Goal: Transaction & Acquisition: Purchase product/service

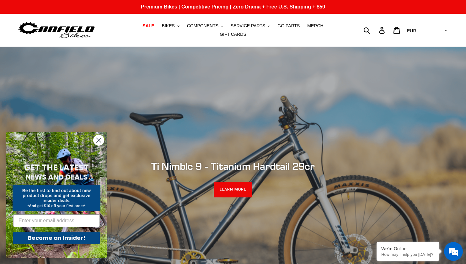
click at [99, 136] on circle "Close dialog" at bounding box center [98, 140] width 10 height 10
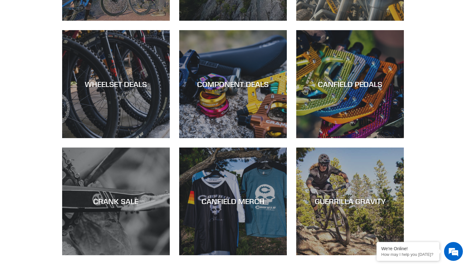
scroll to position [414, 0]
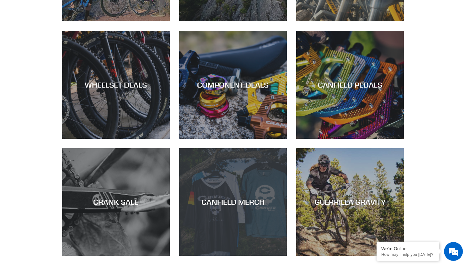
click at [244, 256] on div "CANFIELD MERCH" at bounding box center [233, 256] width 108 height 0
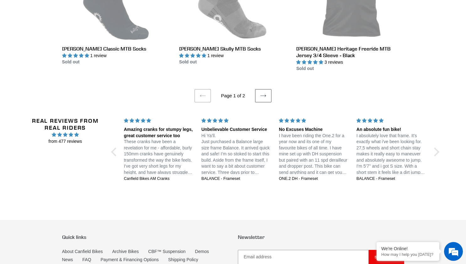
scroll to position [1283, 0]
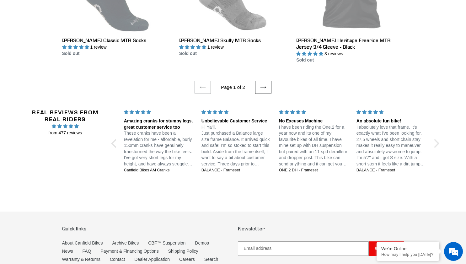
click at [265, 84] on icon at bounding box center [263, 87] width 6 height 6
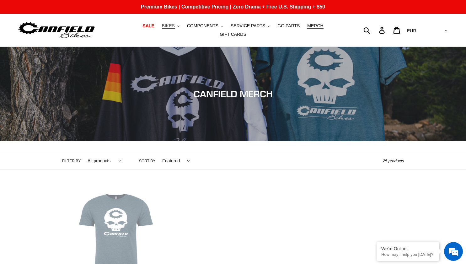
click at [161, 28] on button "BIKES .cls-1{fill:#231f20}" at bounding box center [171, 26] width 24 height 8
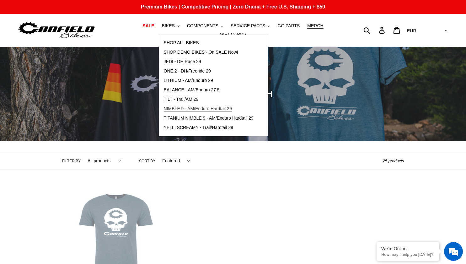
click at [187, 108] on link "NIMBLE 9 - AM/Enduro Hardtail 29" at bounding box center [208, 108] width 99 height 9
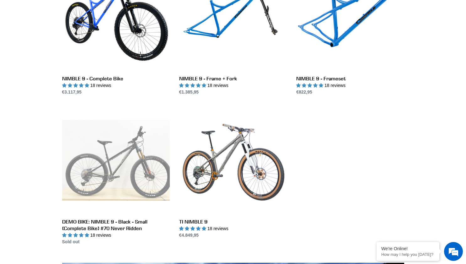
scroll to position [210, 0]
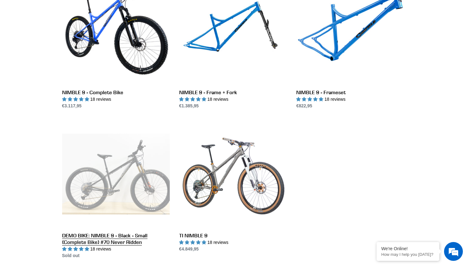
click at [132, 174] on link "DEMO BIKE: NIMBLE 9 - Black - Small (Complete Bike) #70 Never Ridden" at bounding box center [116, 189] width 108 height 139
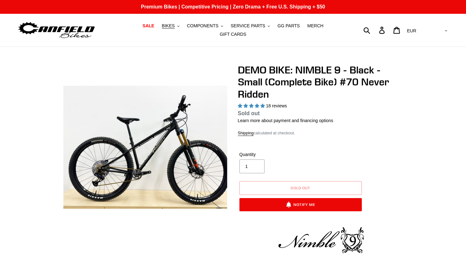
select select "highest-rating"
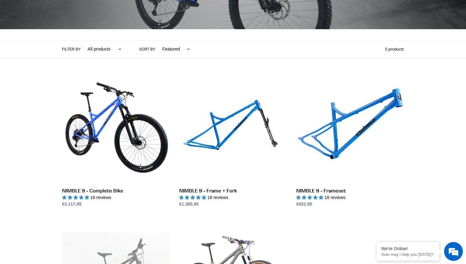
scroll to position [112, 0]
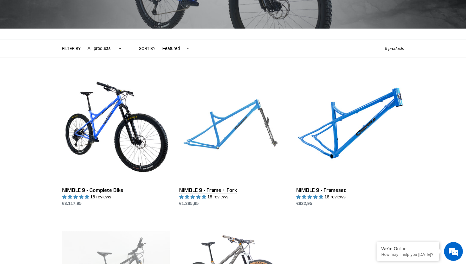
click at [234, 120] on link "NIMBLE 9 - Frame + Fork" at bounding box center [233, 141] width 108 height 132
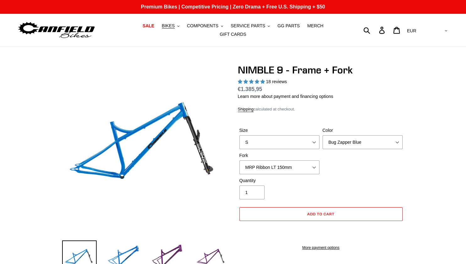
select select "highest-rating"
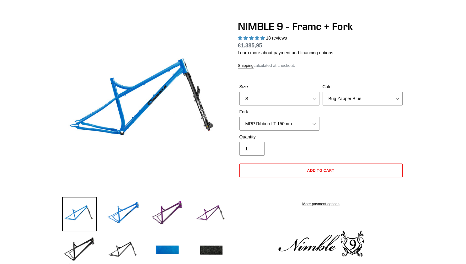
scroll to position [49, 0]
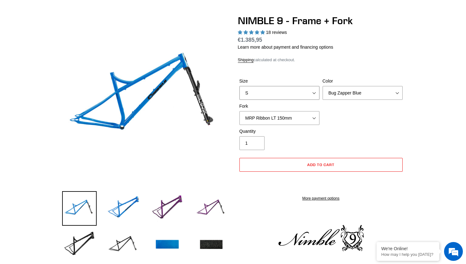
click at [264, 89] on select "S M L XL" at bounding box center [279, 93] width 80 height 14
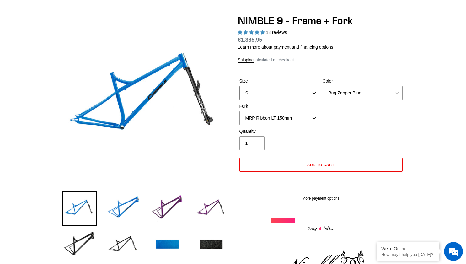
select select "XL"
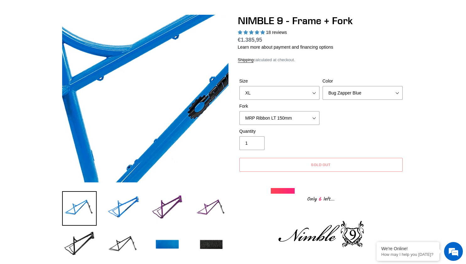
click at [133, 90] on img at bounding box center [179, 112] width 643 height 643
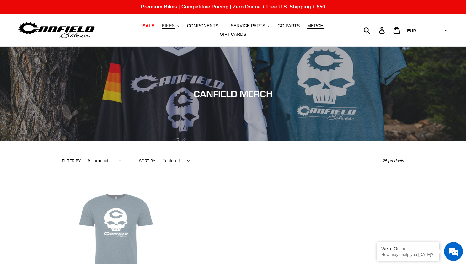
click at [177, 27] on icon ".cls-1{fill:#231f20}" at bounding box center [178, 26] width 2 height 2
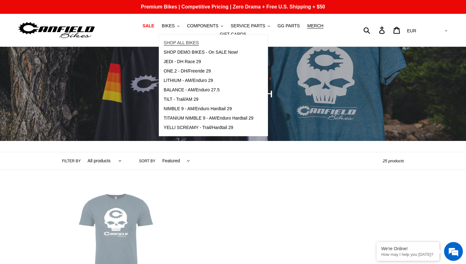
click at [166, 43] on span "SHOP ALL BIKES" at bounding box center [181, 42] width 35 height 5
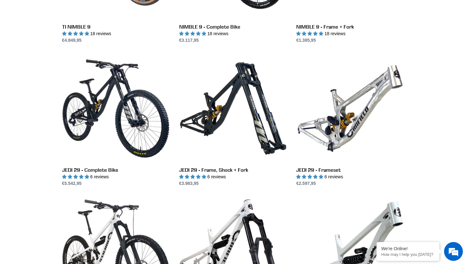
scroll to position [851, 0]
